Goal: Task Accomplishment & Management: Manage account settings

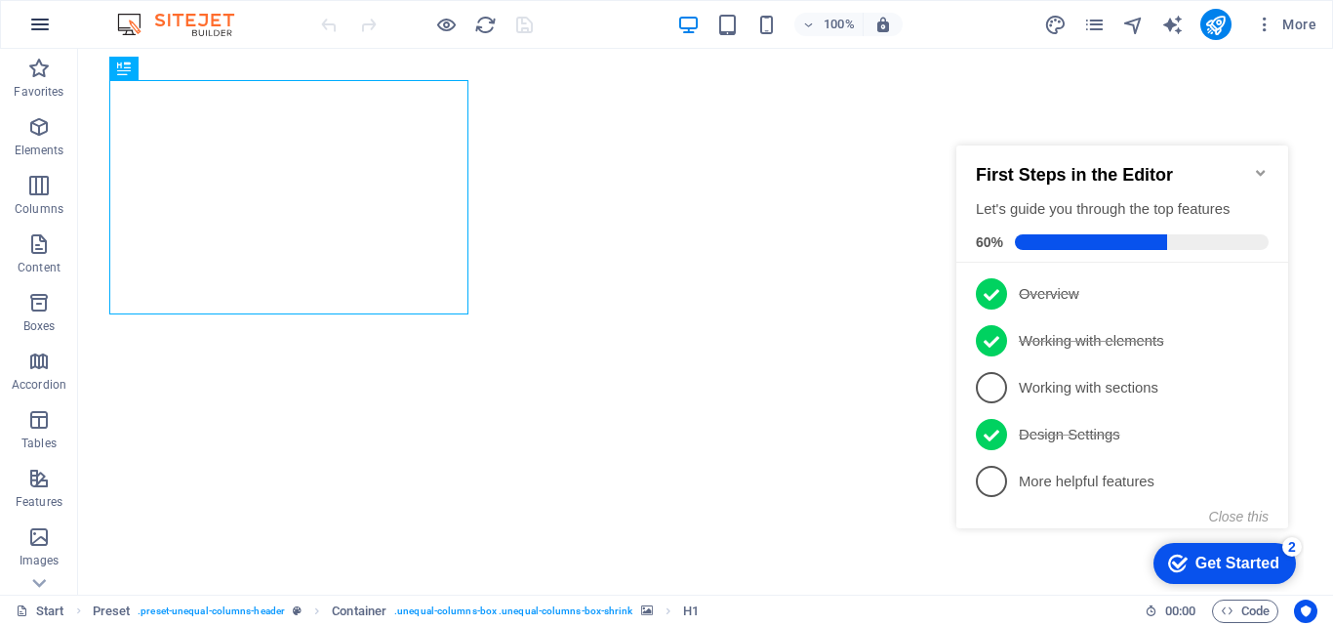
click at [42, 29] on icon "button" at bounding box center [39, 24] width 23 height 23
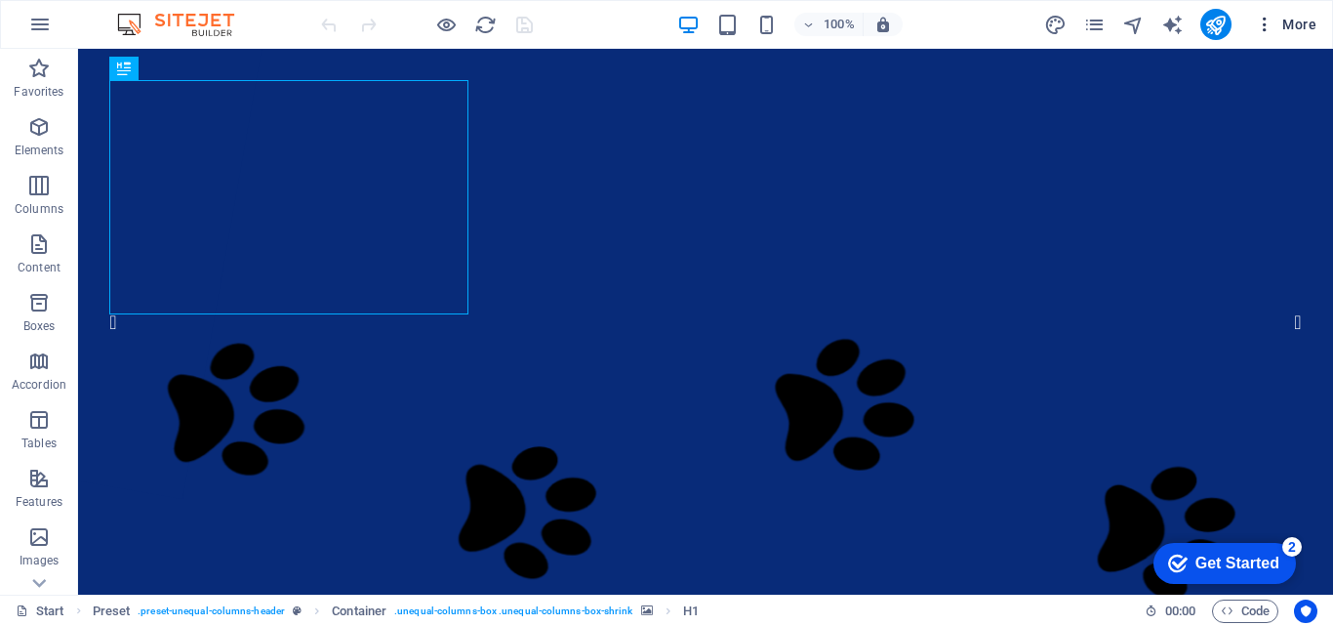
click at [1268, 20] on icon "button" at bounding box center [1265, 25] width 20 height 20
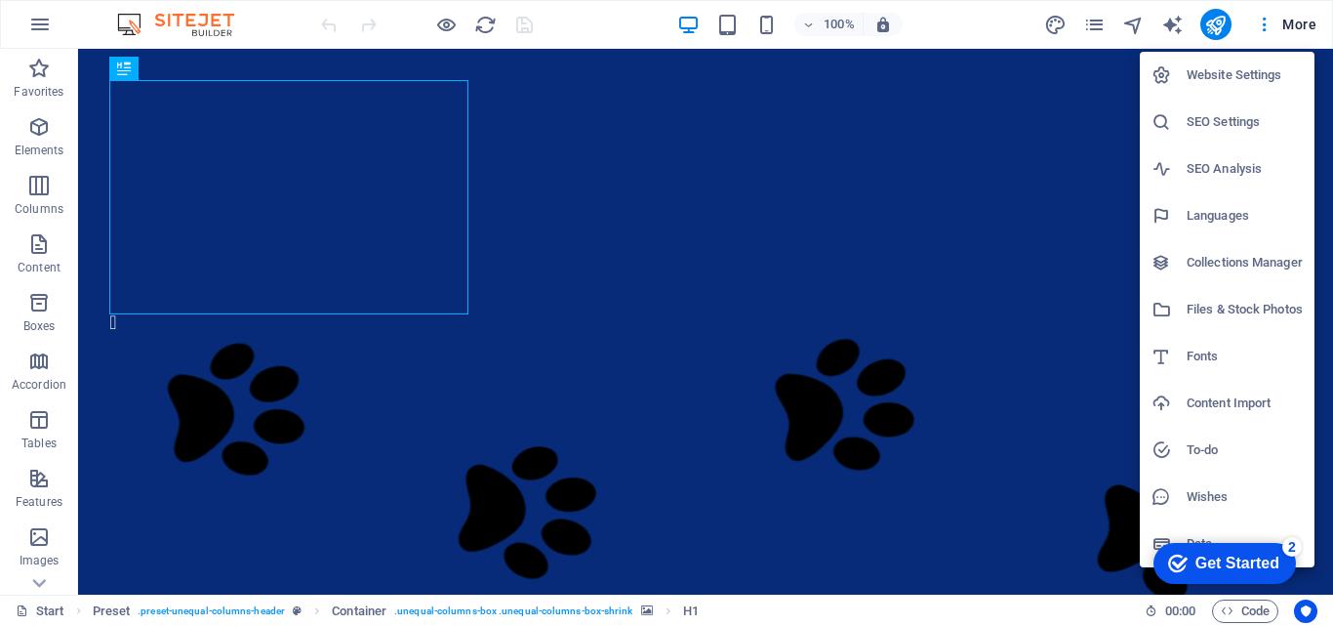
click at [0, 0] on h6 "Website Settings" at bounding box center [0, 0] width 0 height 0
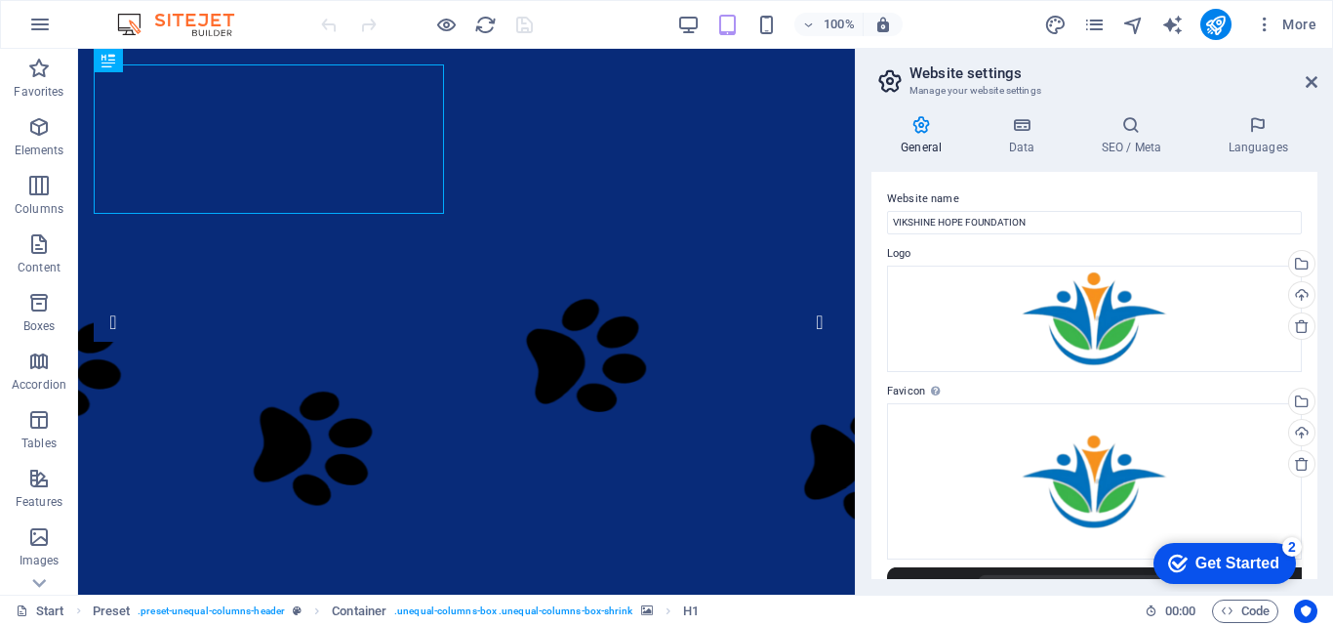
click at [929, 136] on h4 "General" at bounding box center [925, 135] width 107 height 41
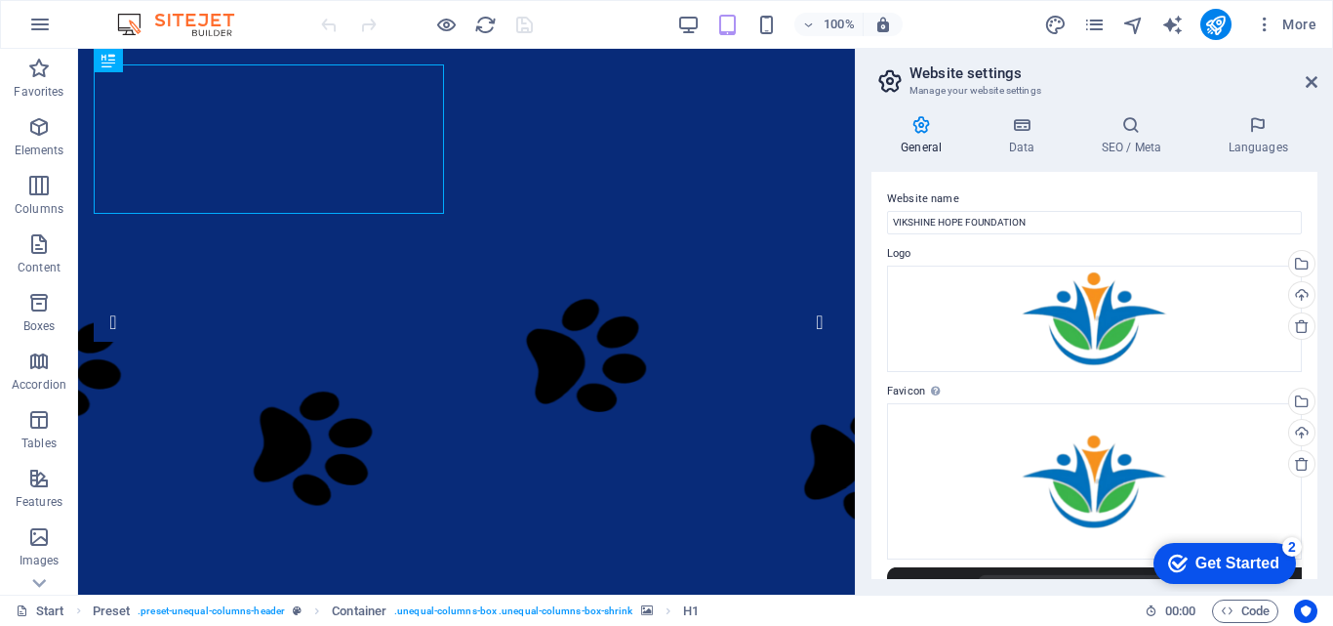
click at [1025, 133] on icon at bounding box center [1021, 125] width 85 height 20
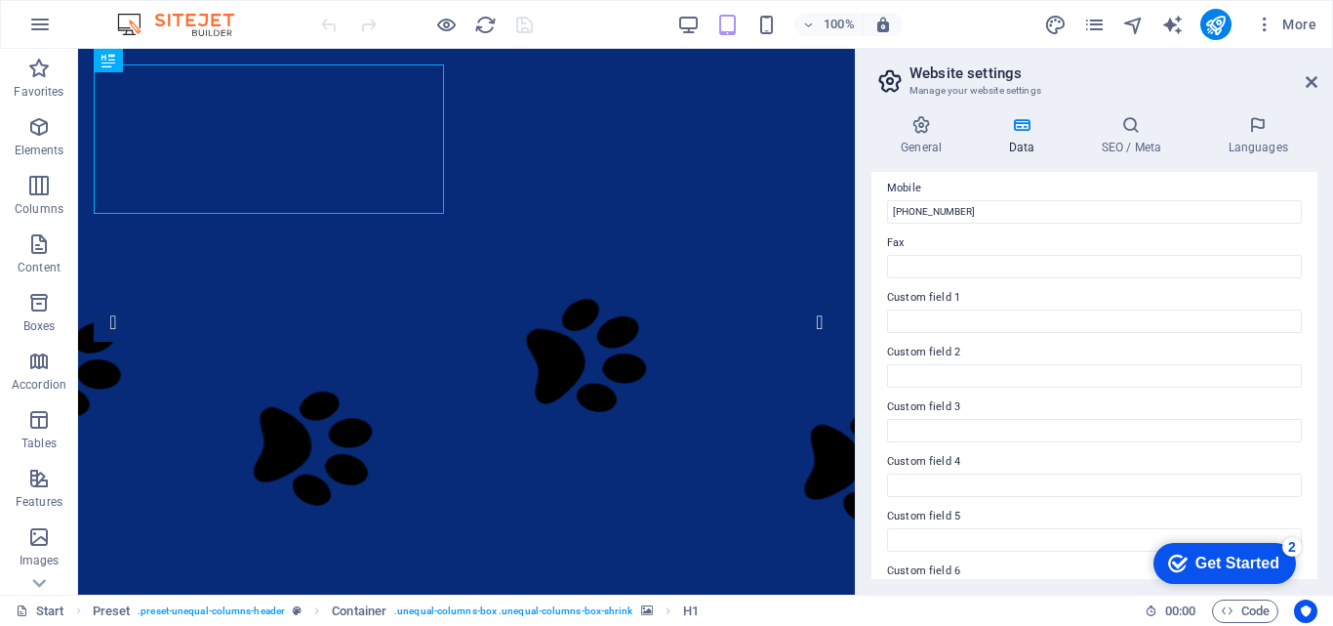
scroll to position [531, 0]
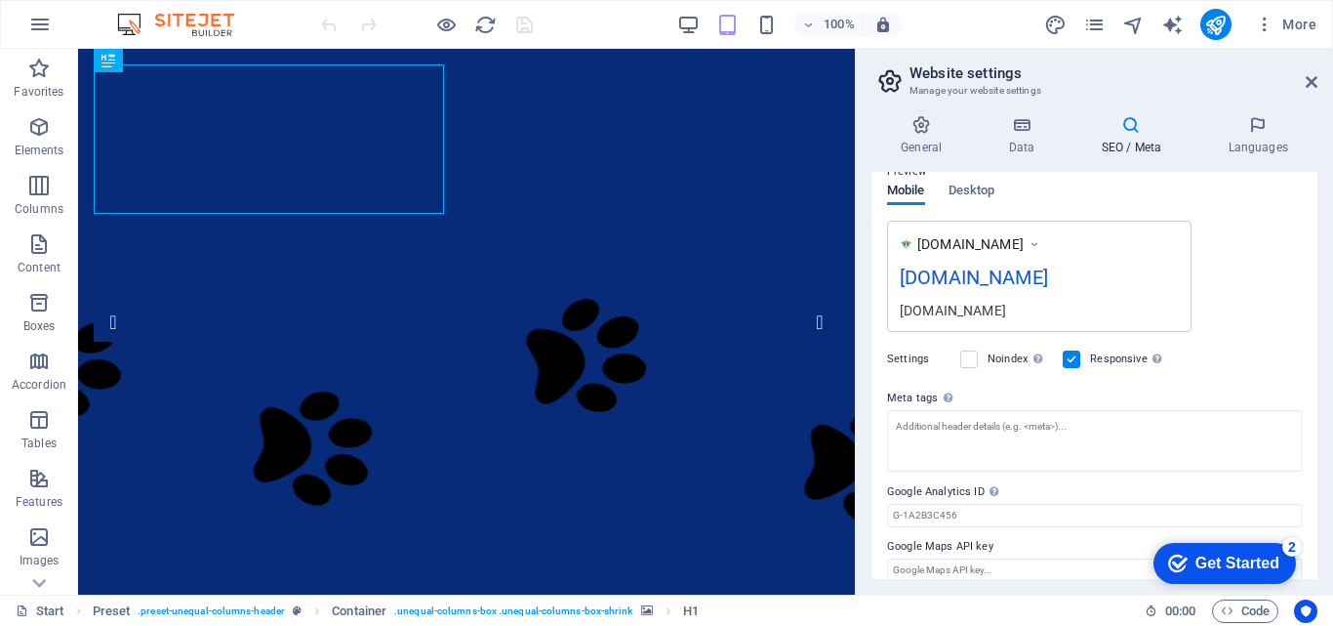
scroll to position [311, 0]
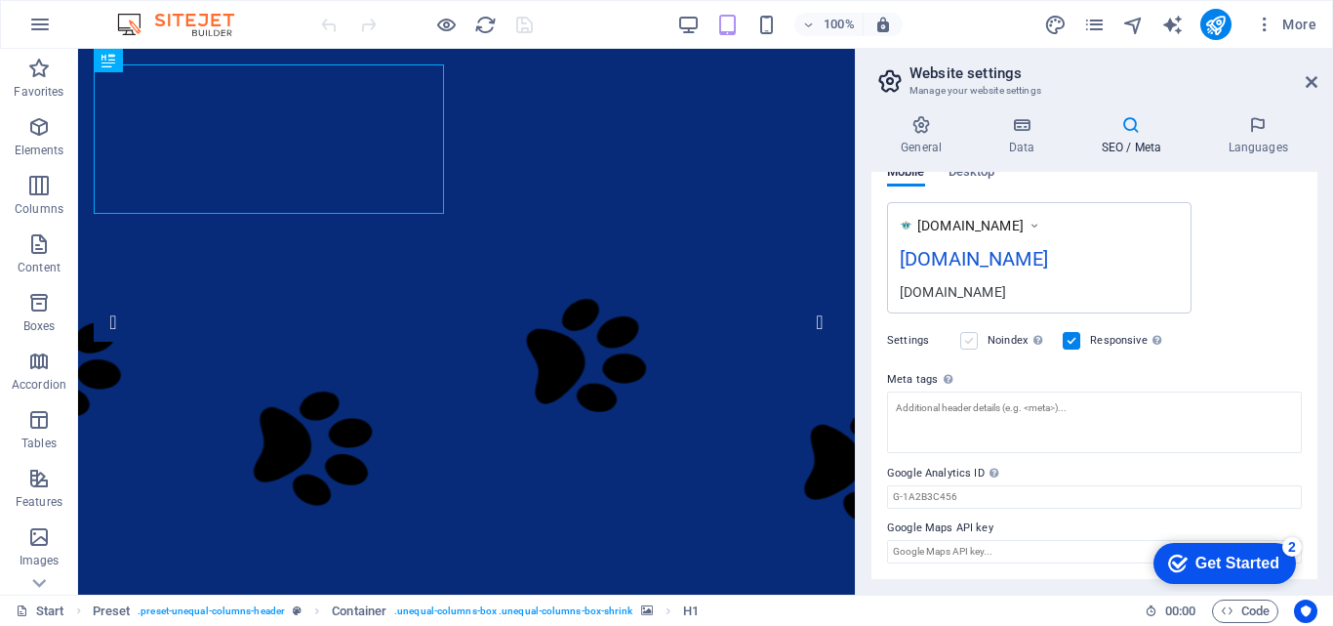
click at [965, 341] on label at bounding box center [969, 341] width 18 height 18
click at [0, 0] on input "Noindex Instruct search engines to exclude this website from search results." at bounding box center [0, 0] width 0 height 0
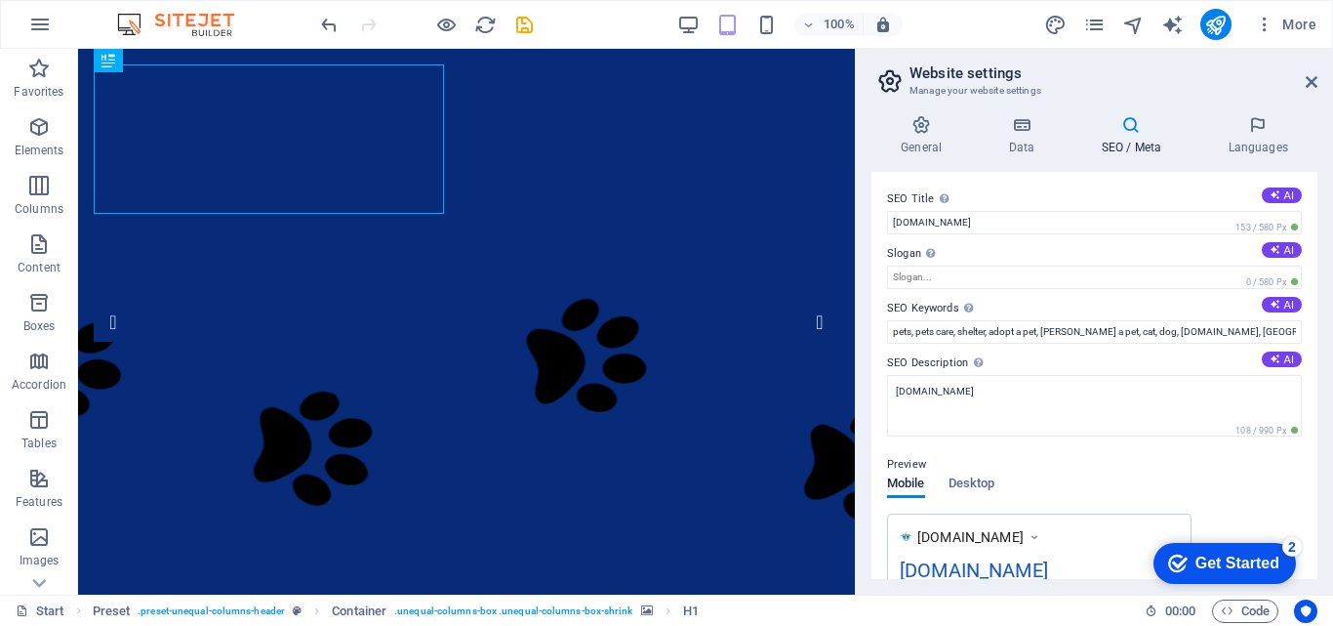
scroll to position [195, 0]
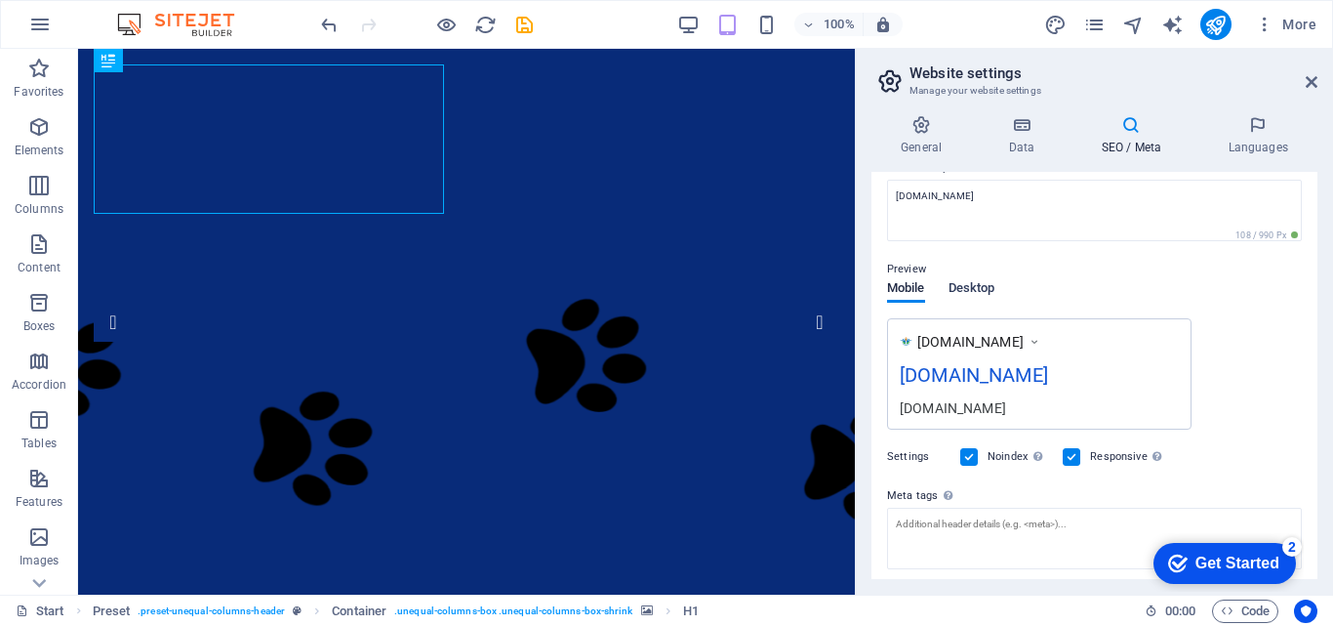
click at [979, 292] on span "Desktop" at bounding box center [972, 289] width 47 height 27
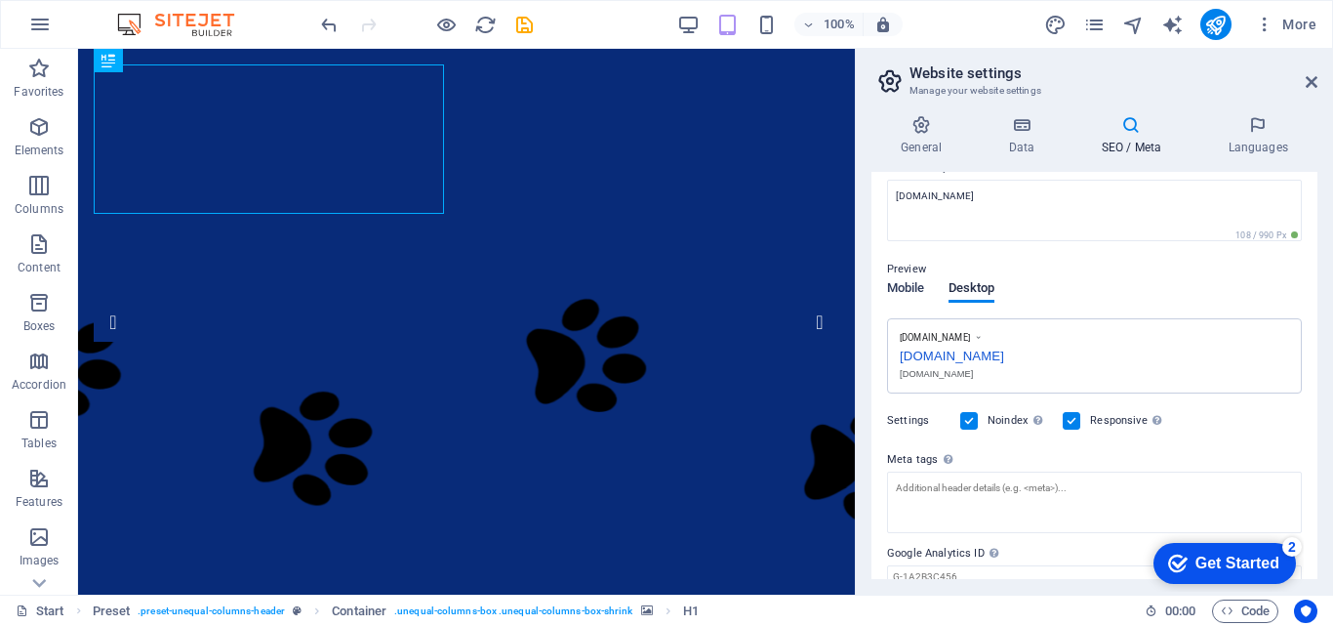
click at [914, 283] on span "Mobile" at bounding box center [906, 289] width 38 height 27
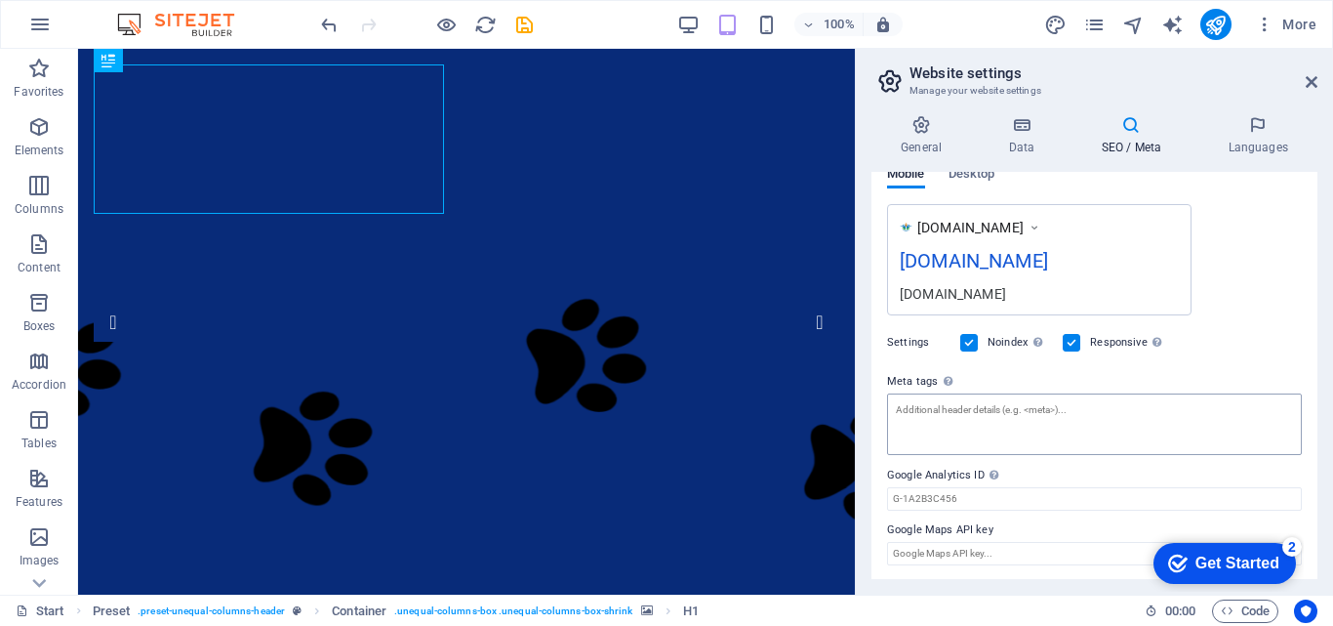
scroll to position [311, 0]
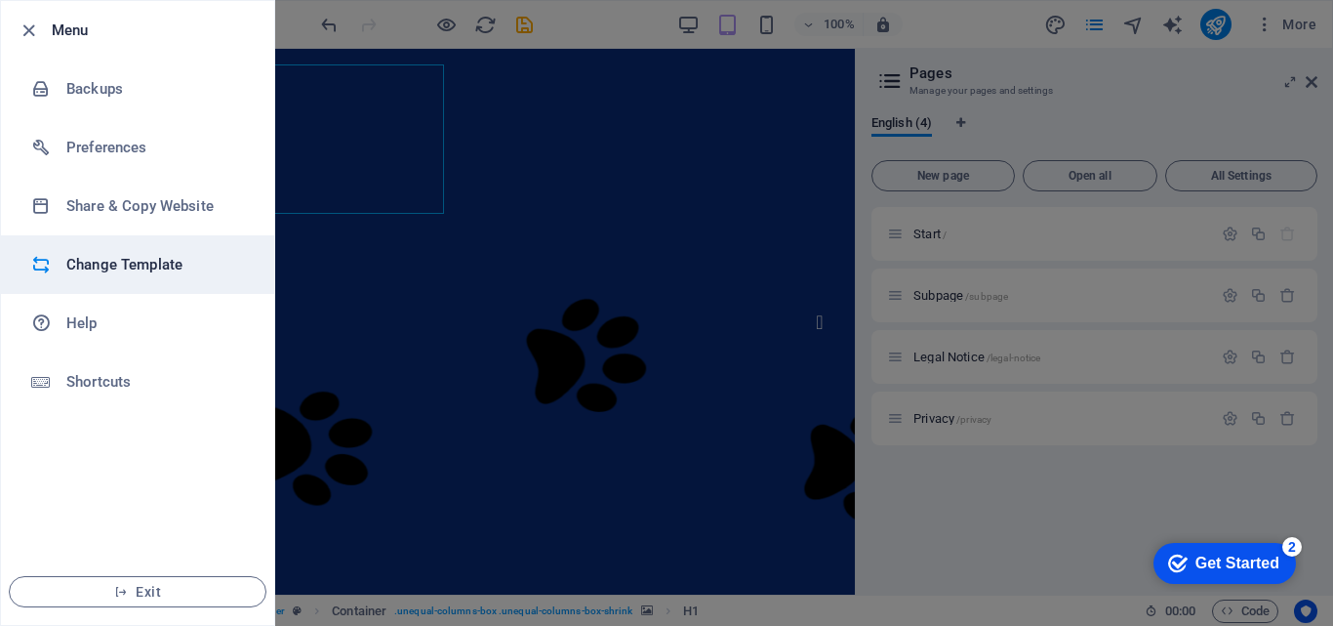
click at [98, 270] on h6 "Change Template" at bounding box center [156, 264] width 181 height 23
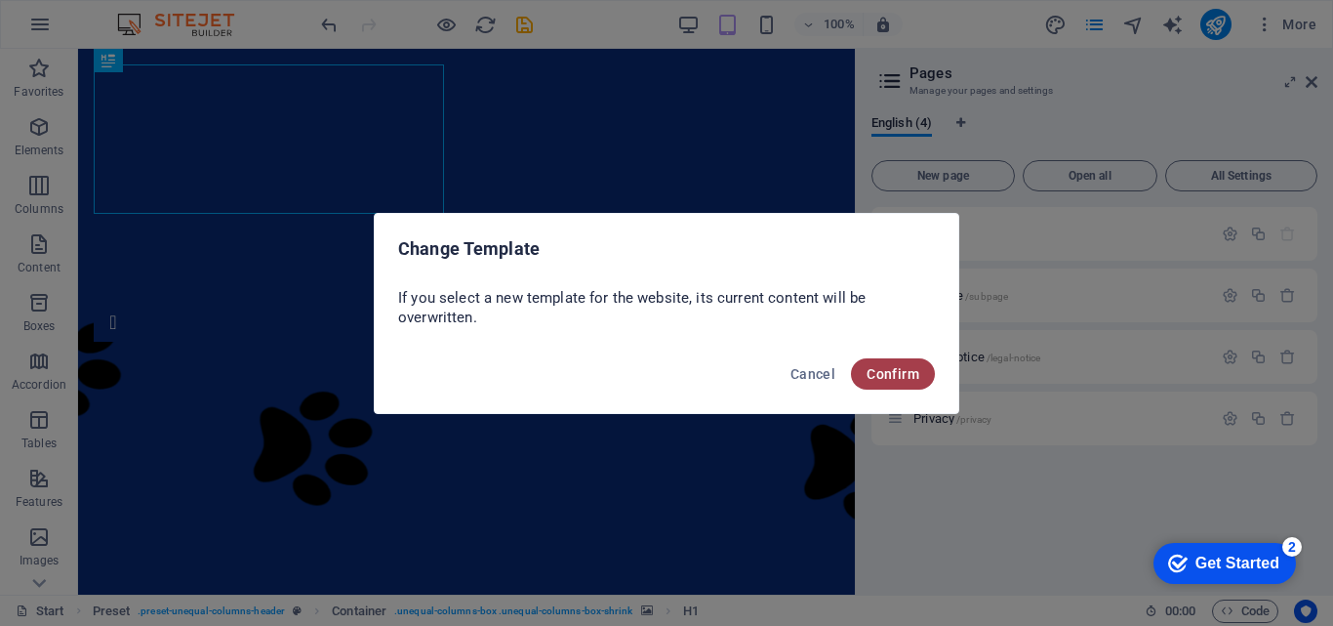
click at [869, 377] on span "Confirm" at bounding box center [893, 374] width 53 height 16
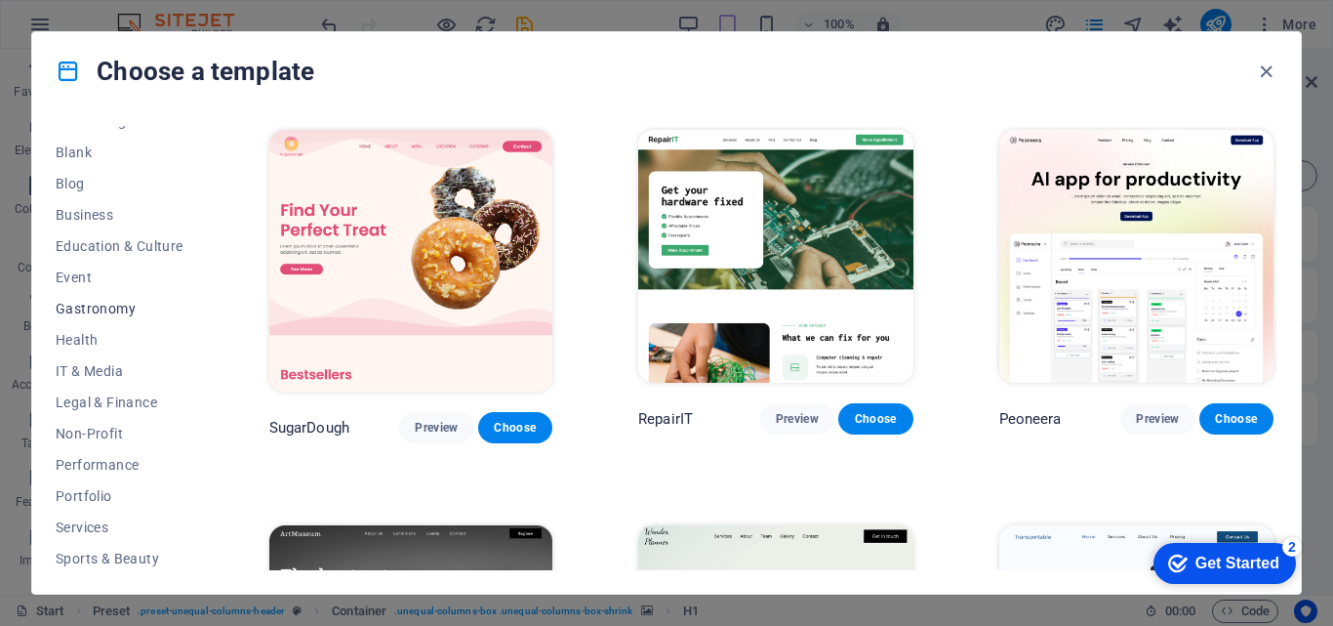
scroll to position [0, 0]
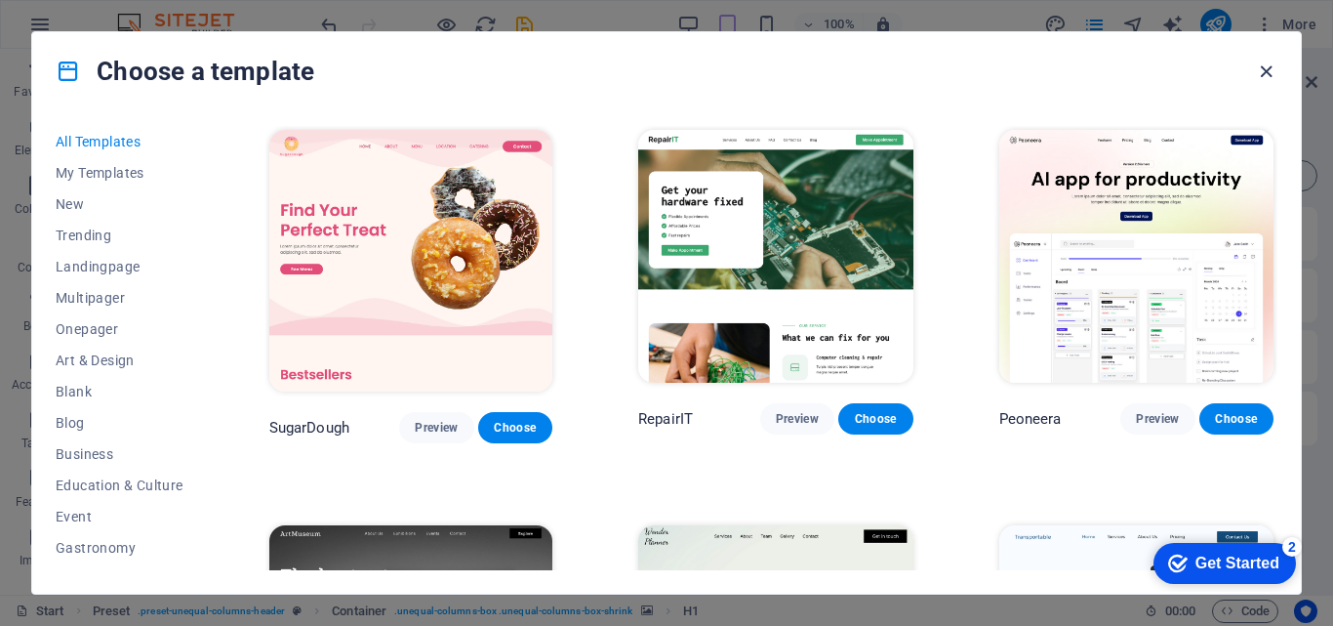
click at [1267, 72] on icon "button" at bounding box center [1266, 72] width 22 height 22
